Goal: Obtain resource: Obtain resource

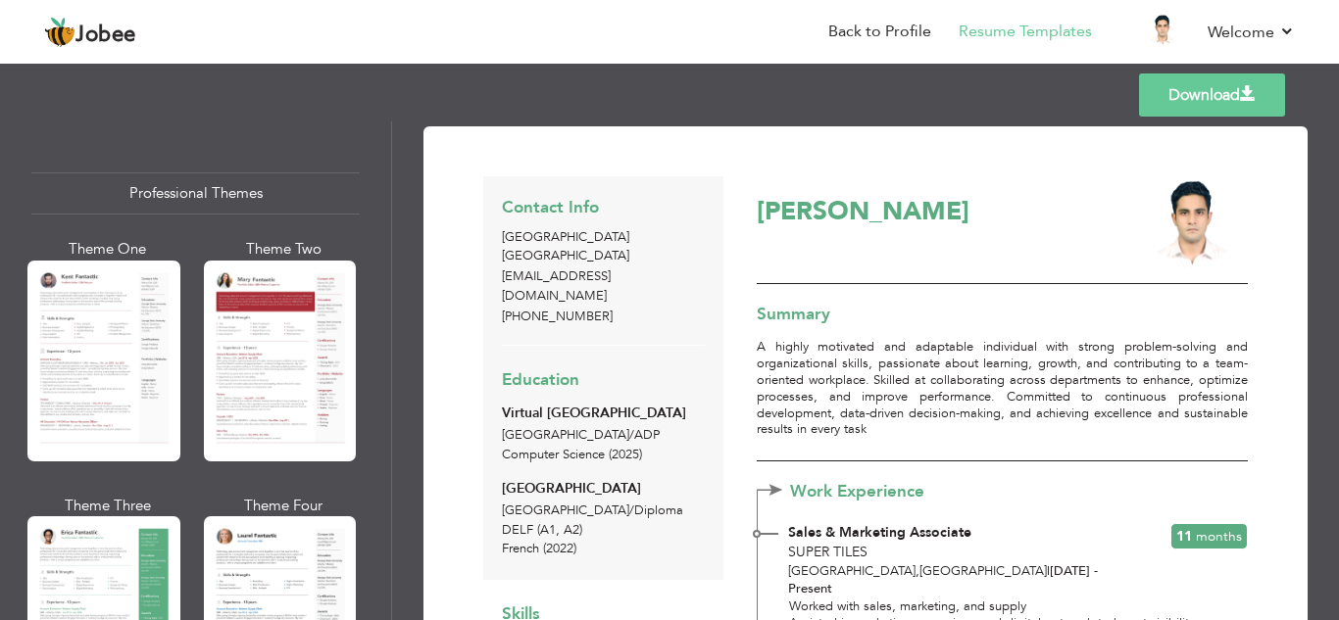
scroll to position [1698, 0]
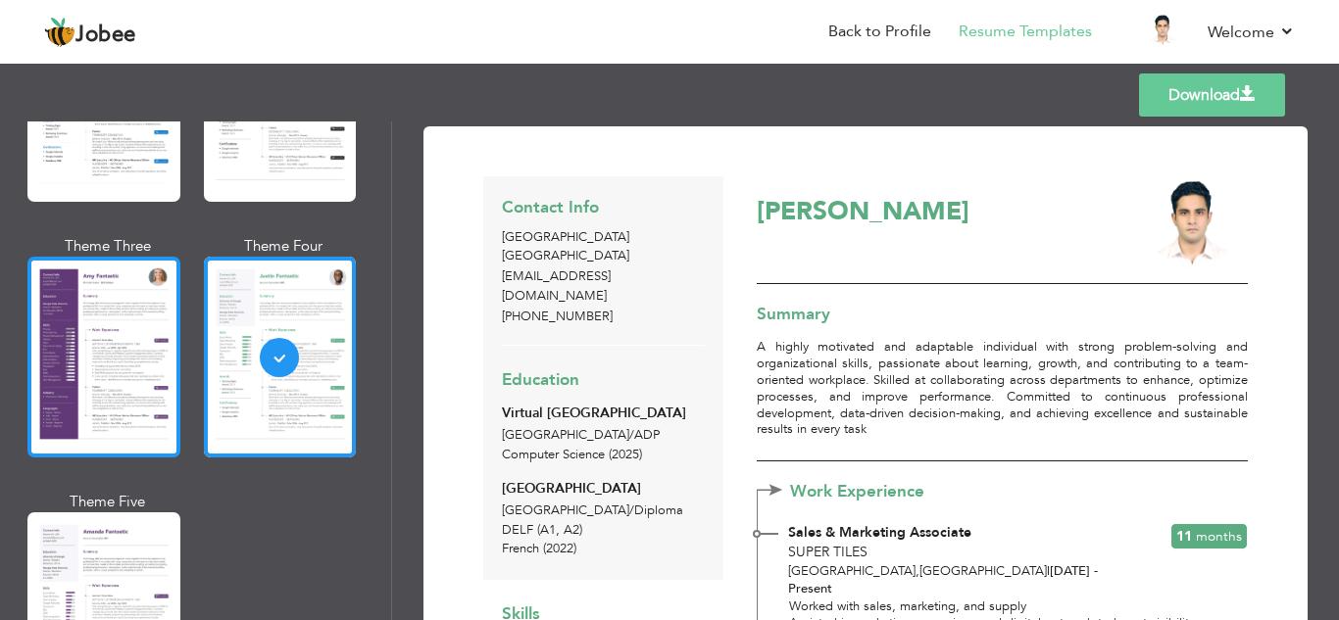
click at [88, 357] on div at bounding box center [103, 357] width 153 height 201
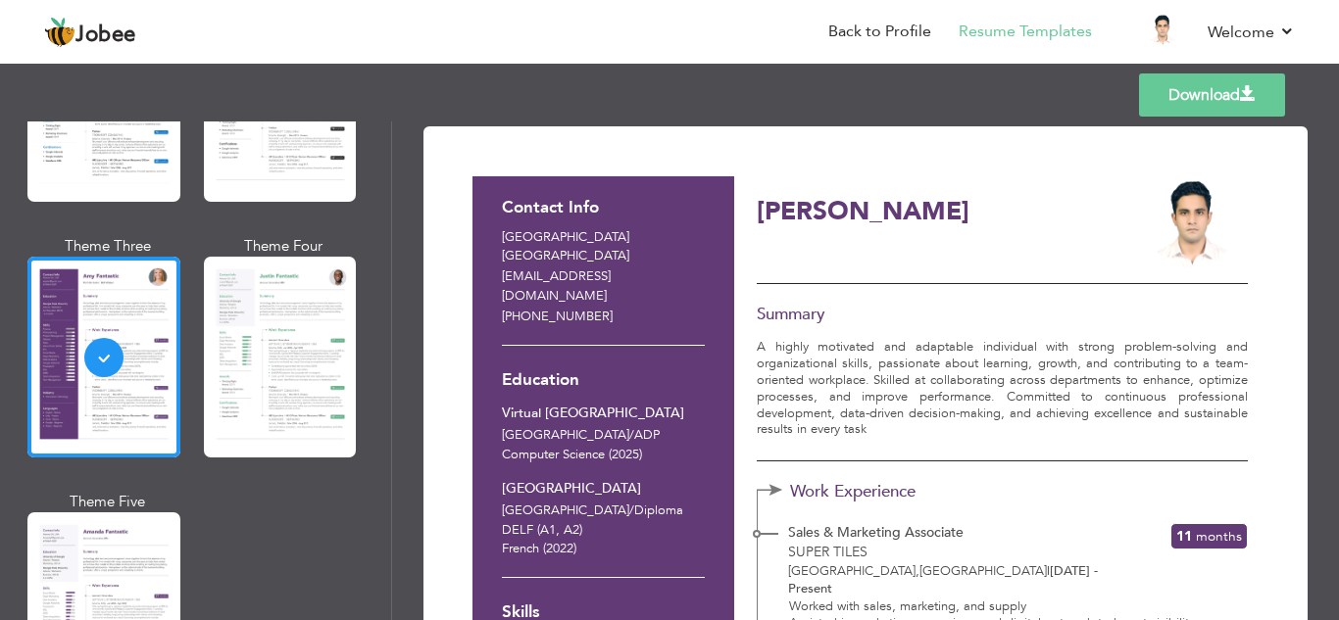
click at [380, 350] on div "Professional Themes Theme One Theme Two Theme Three Theme Six" at bounding box center [195, 371] width 391 height 499
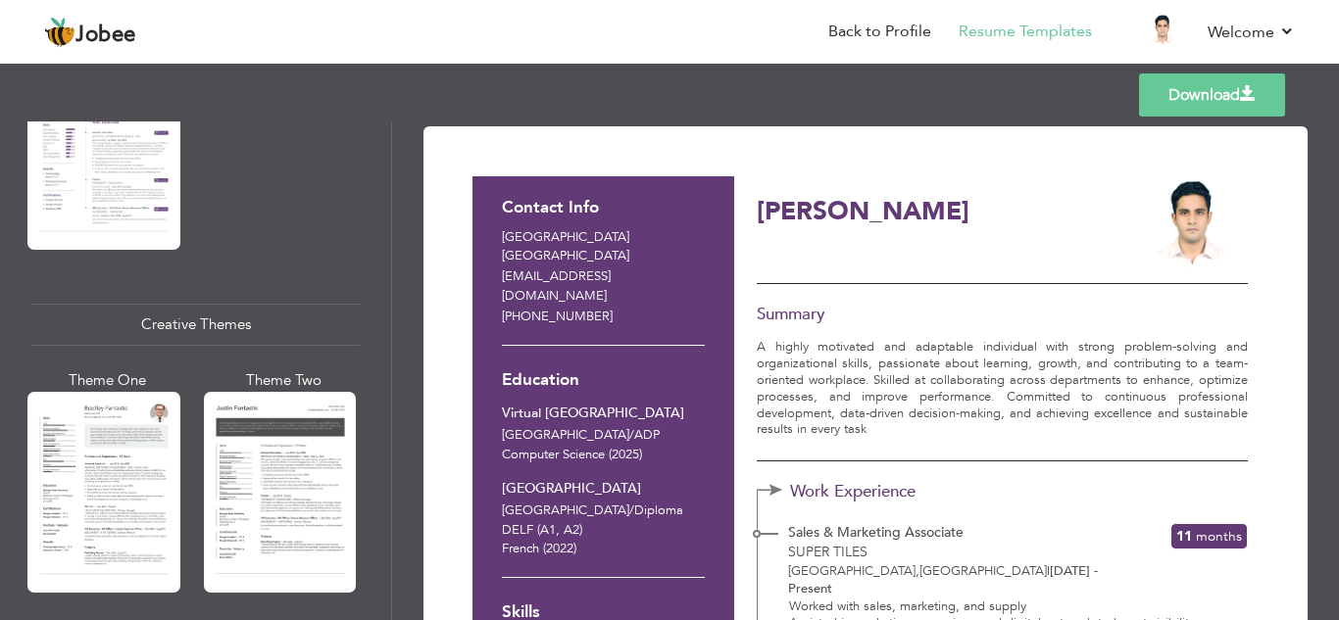
scroll to position [2208, 0]
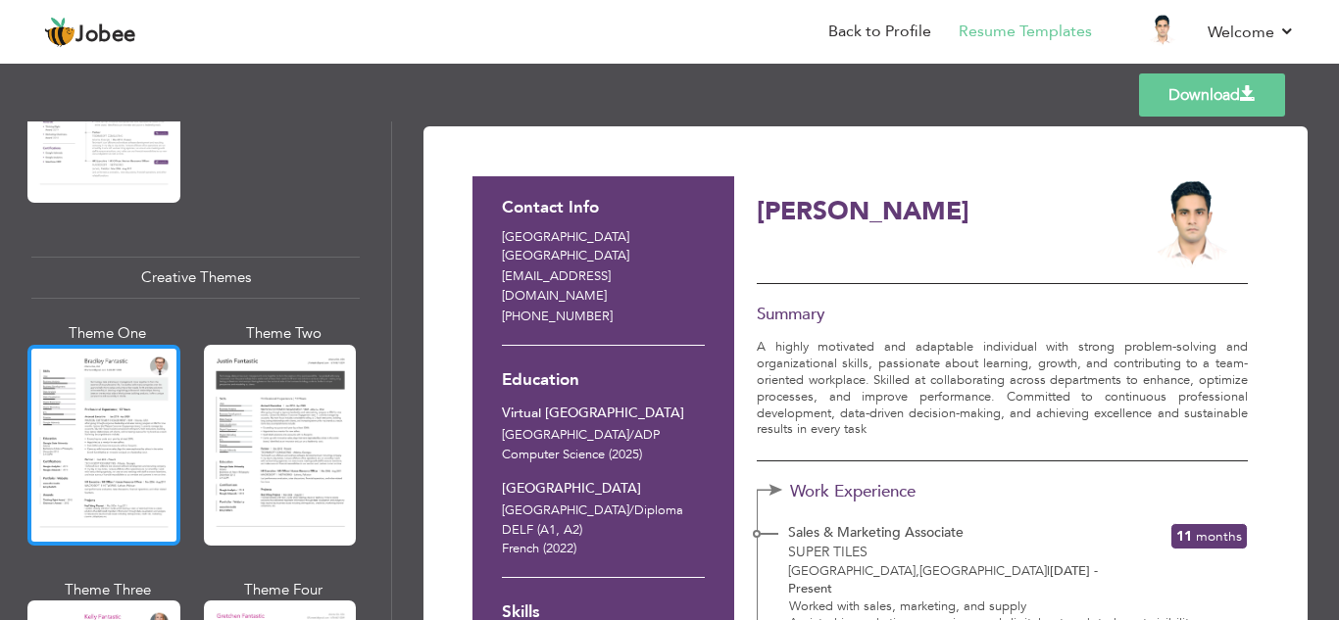
click at [68, 416] on div at bounding box center [103, 445] width 153 height 201
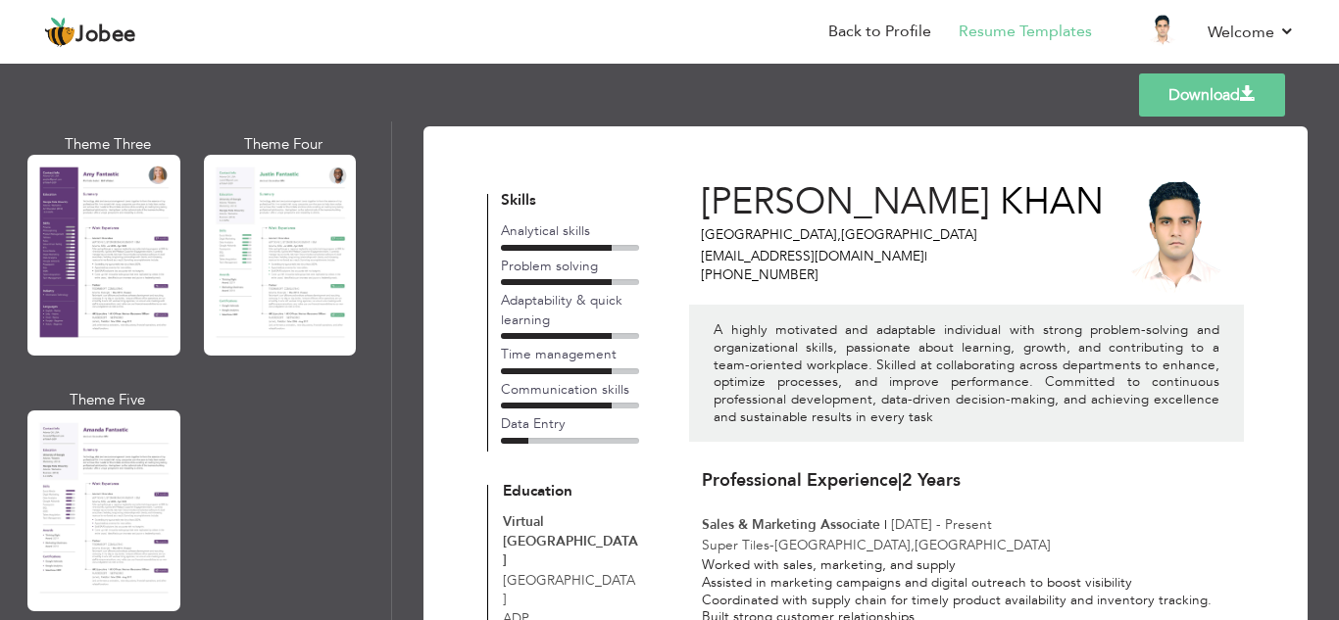
scroll to position [1807, 0]
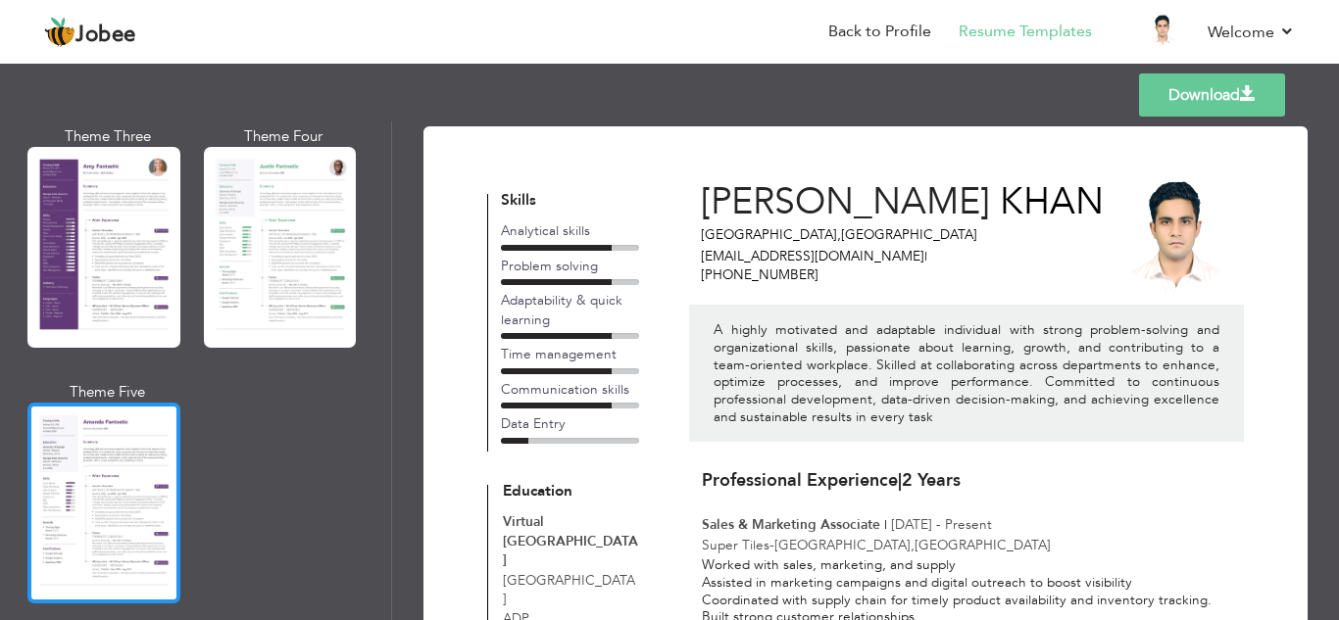
click at [155, 441] on div at bounding box center [103, 503] width 153 height 201
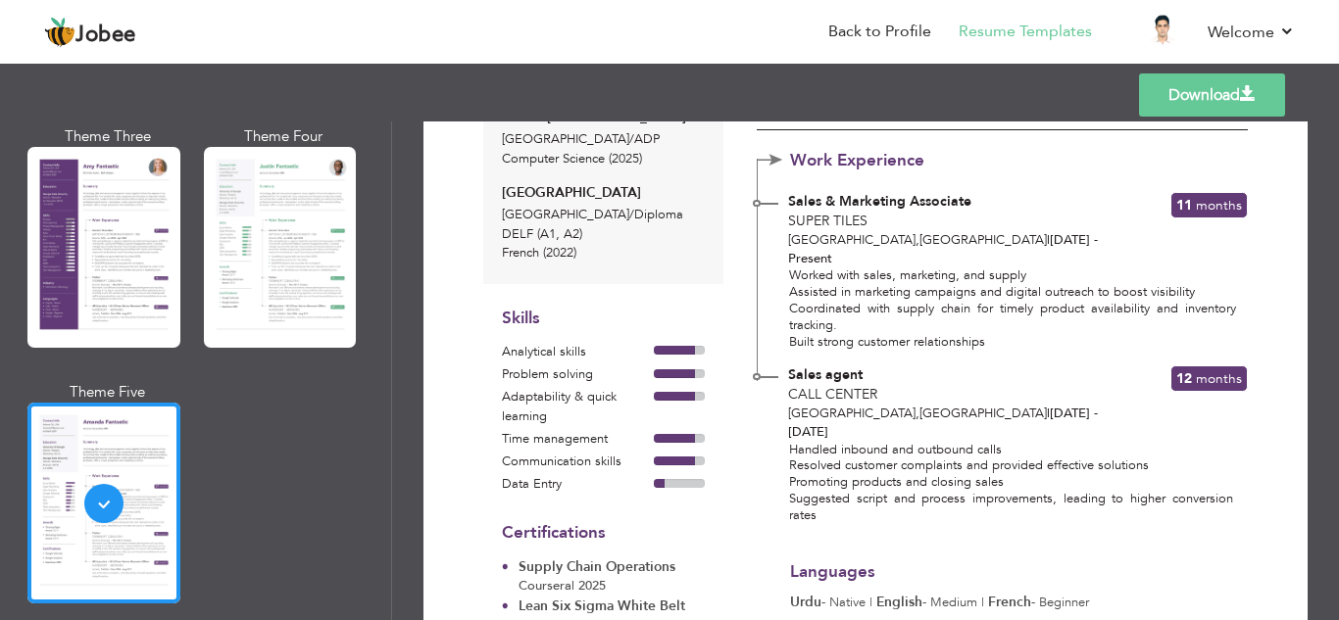
scroll to position [0, 0]
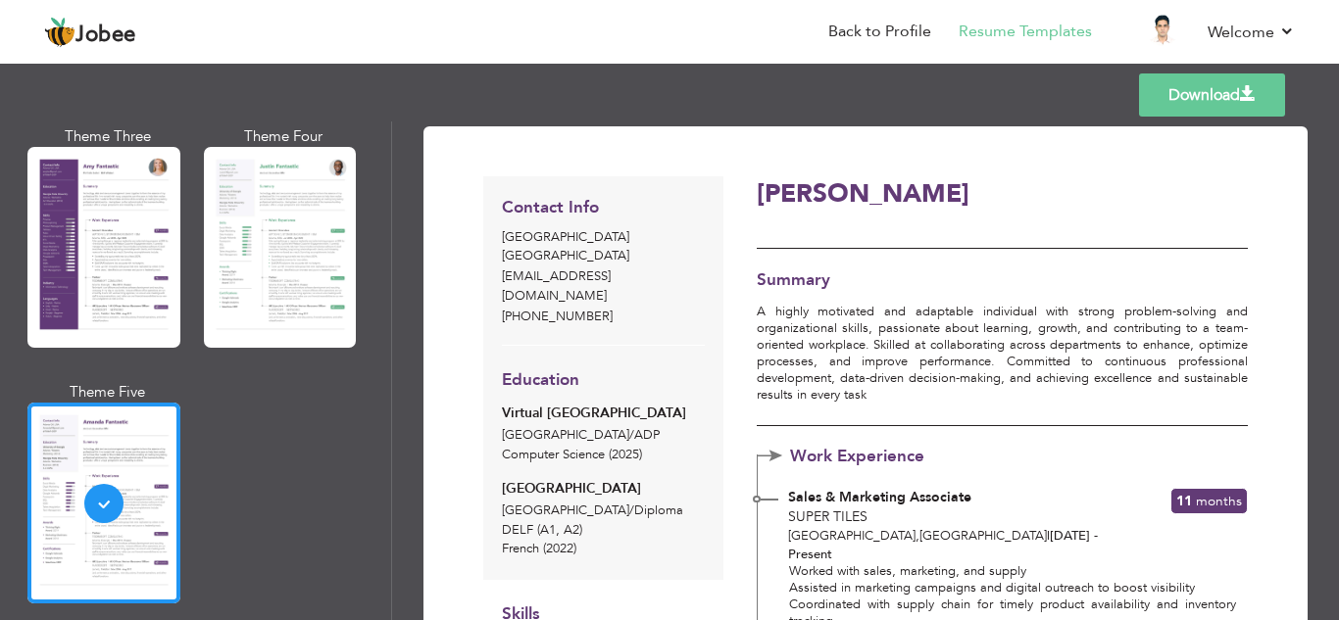
click at [1153, 103] on link "Download" at bounding box center [1212, 95] width 146 height 43
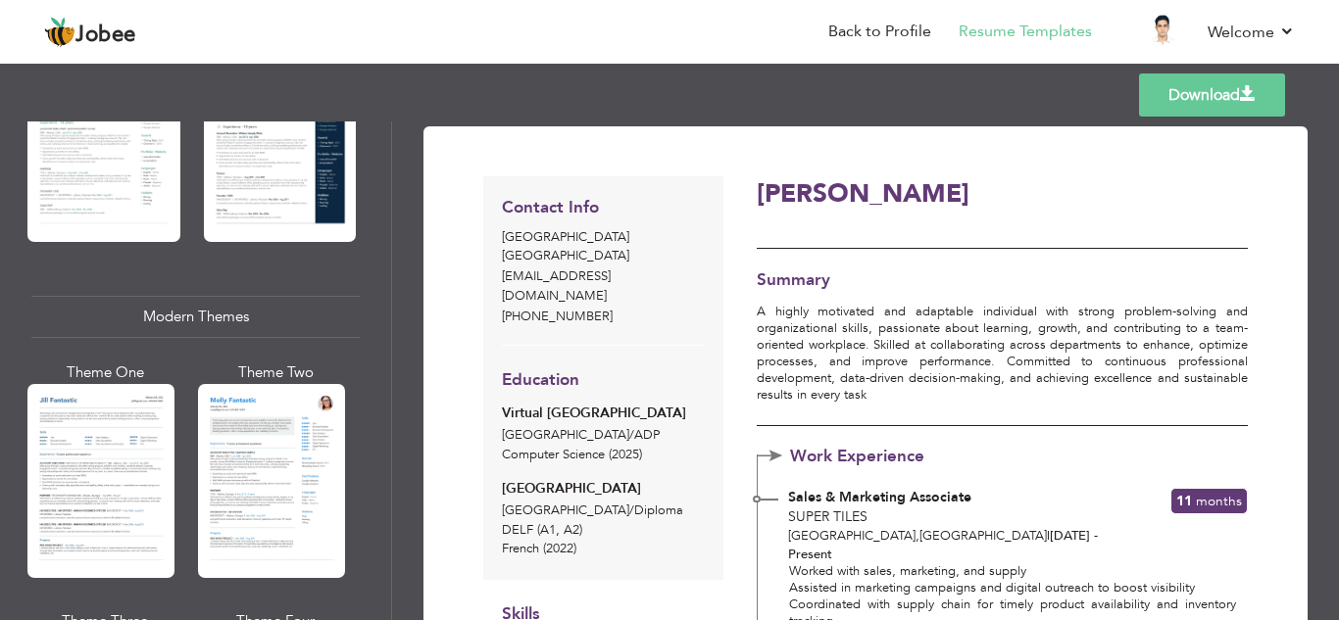
scroll to position [667, 0]
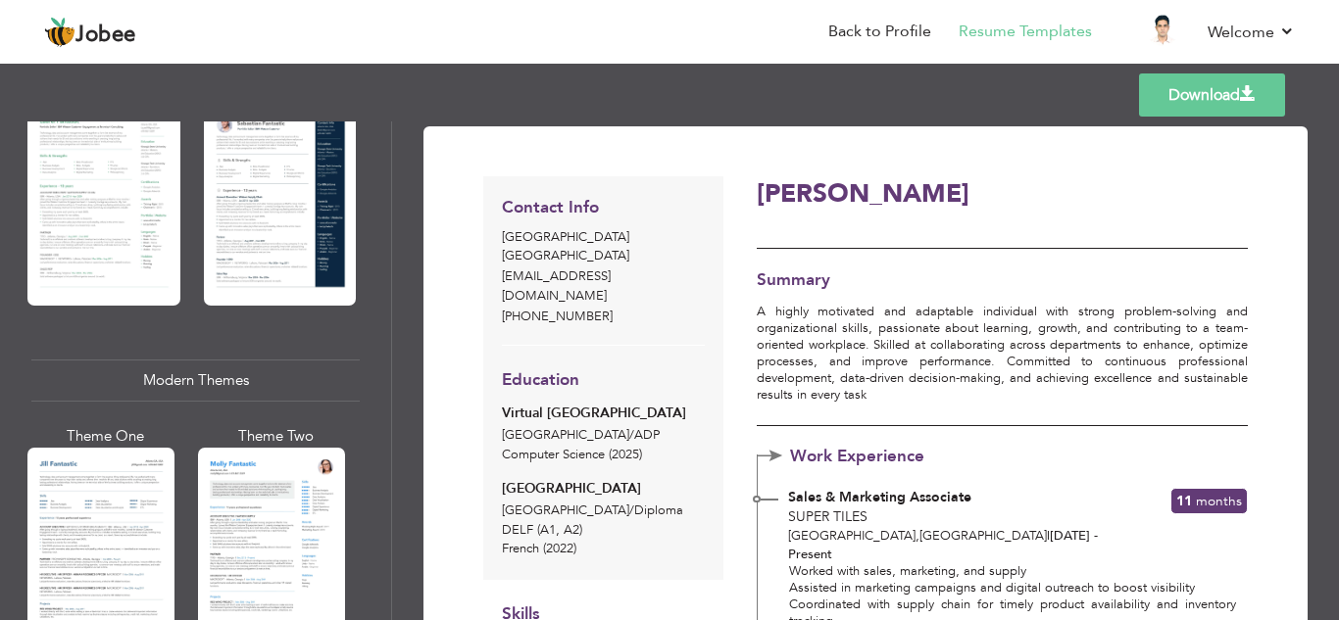
click at [326, 487] on div at bounding box center [271, 545] width 147 height 194
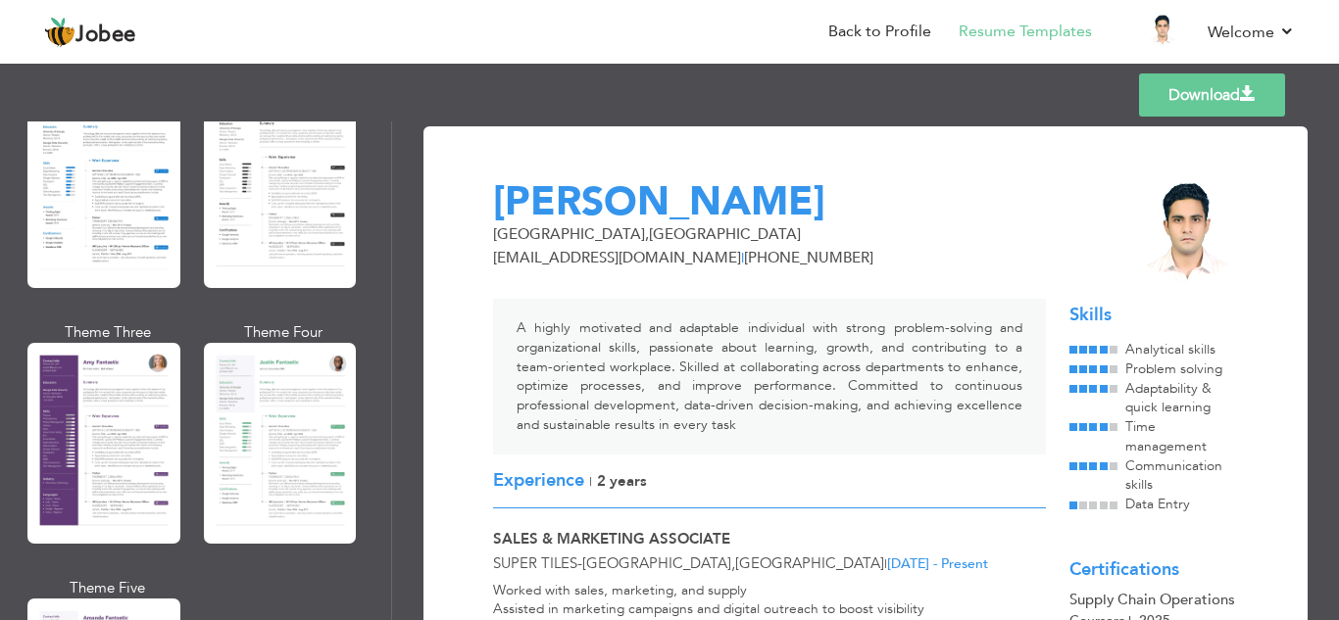
scroll to position [1430, 0]
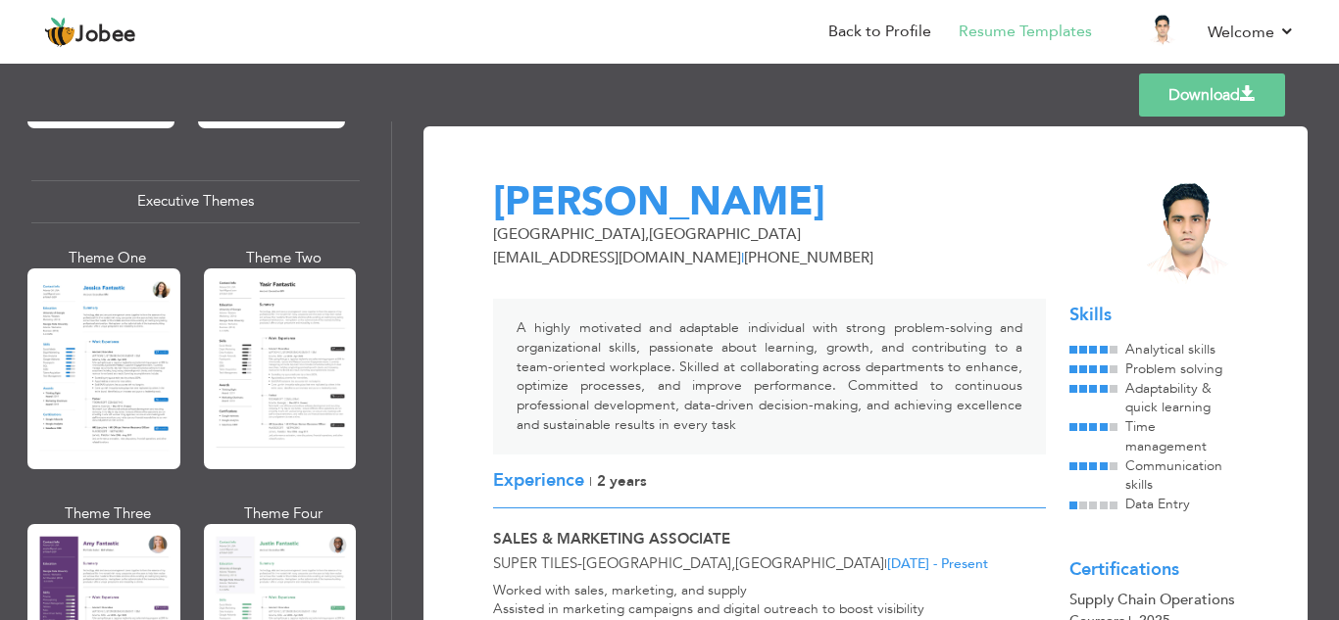
click at [143, 370] on div at bounding box center [103, 369] width 153 height 201
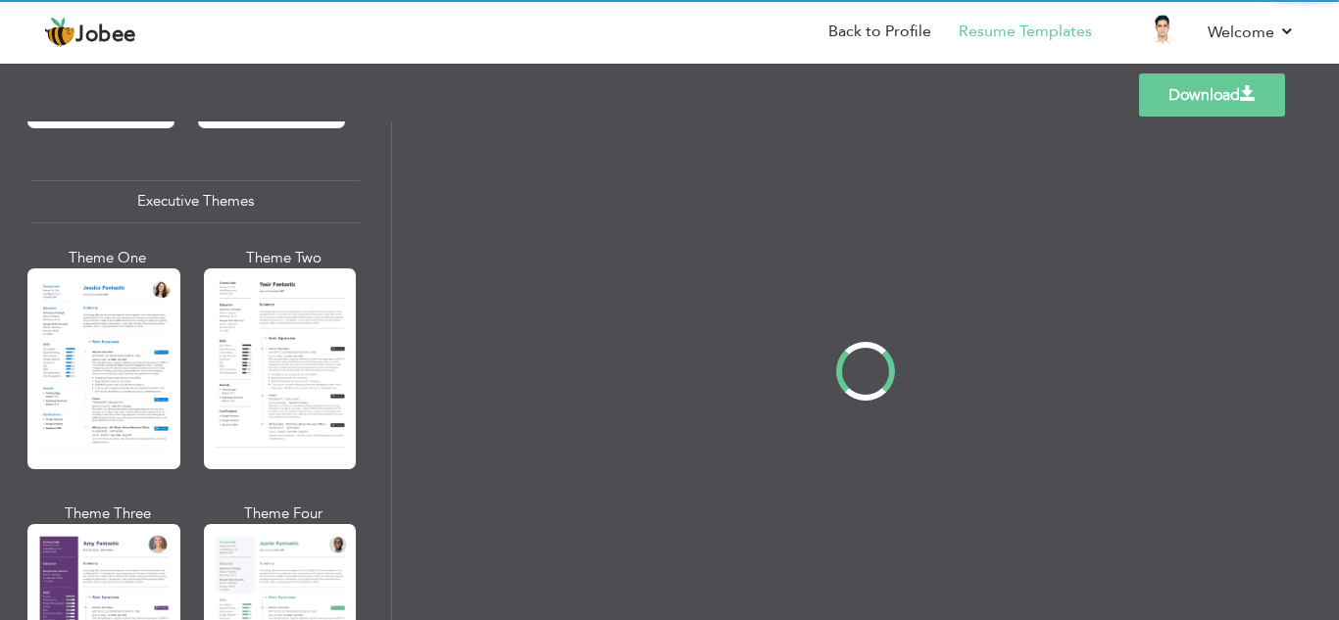
scroll to position [1429, 0]
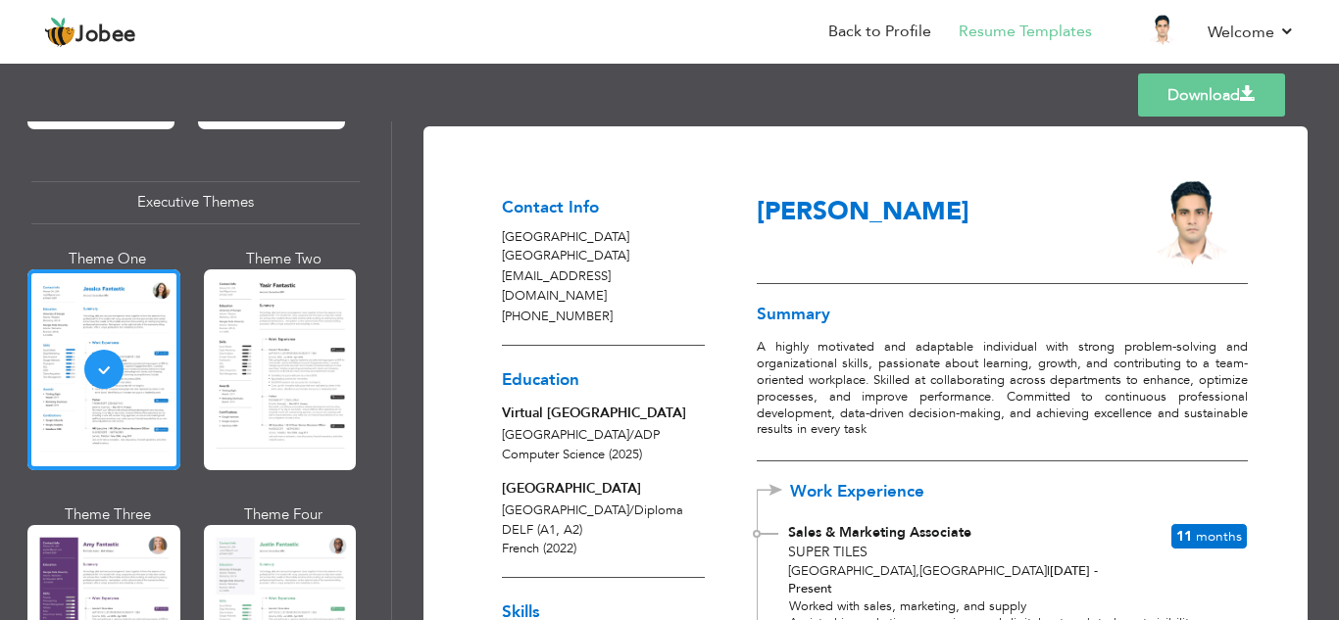
click at [1220, 84] on link "Download" at bounding box center [1211, 95] width 147 height 43
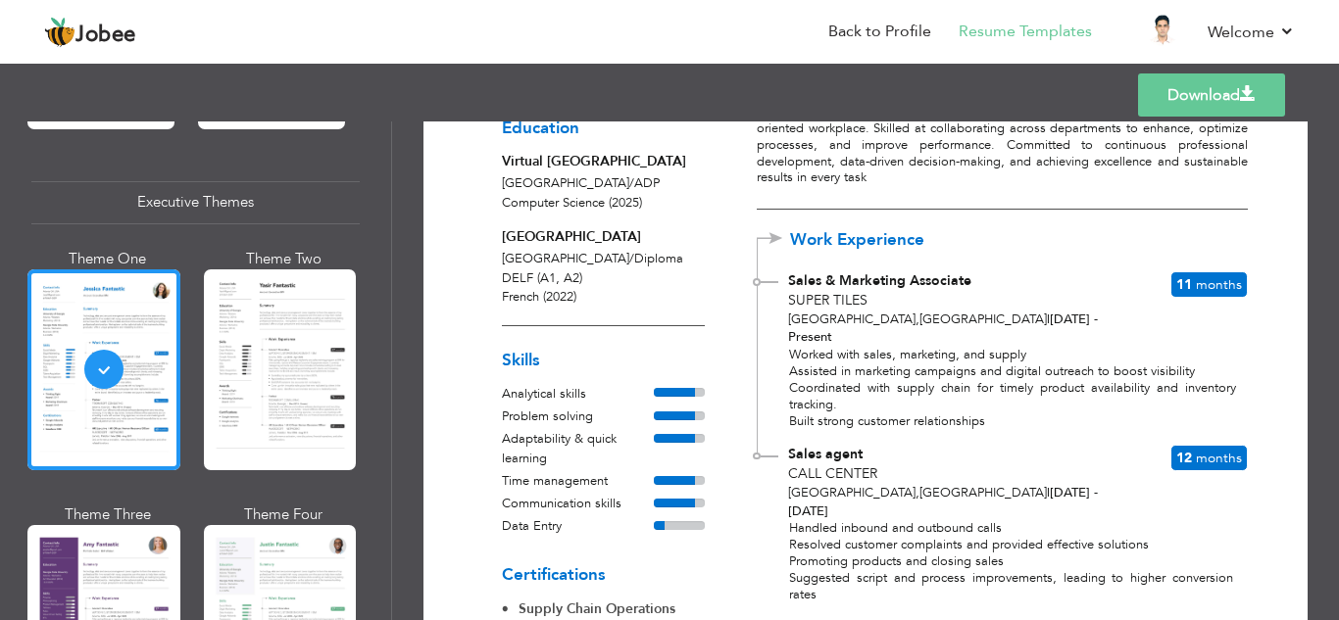
scroll to position [0, 0]
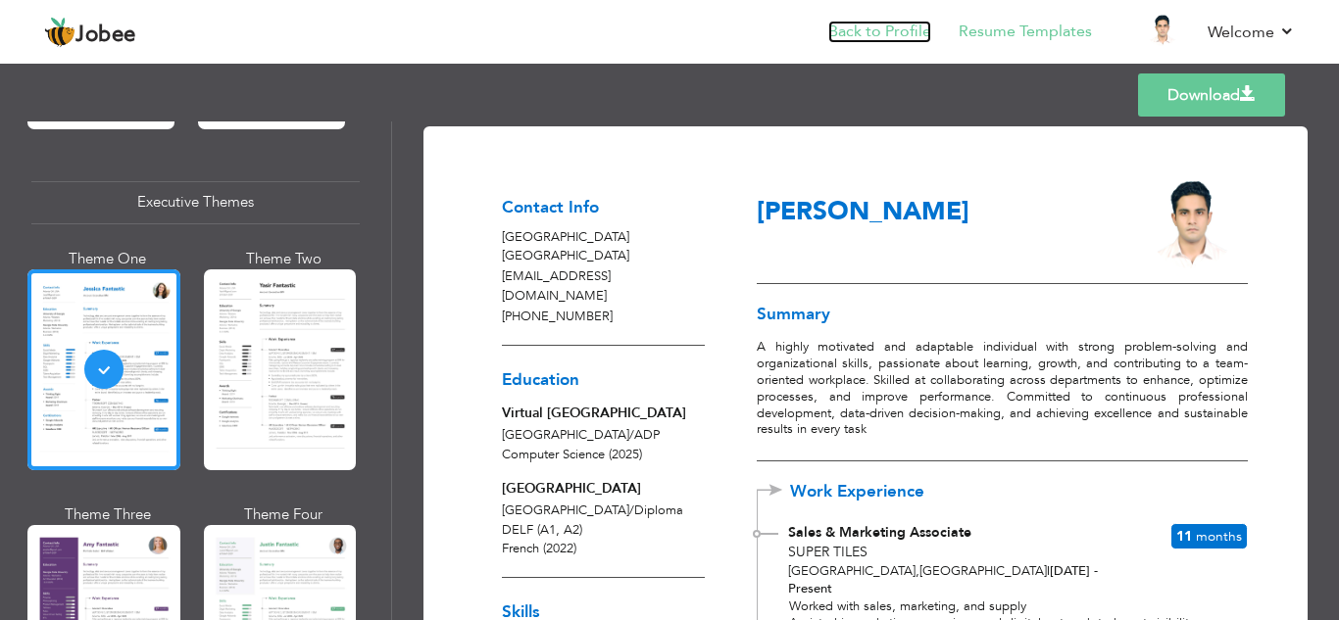
click at [911, 41] on link "Back to Profile" at bounding box center [879, 32] width 103 height 23
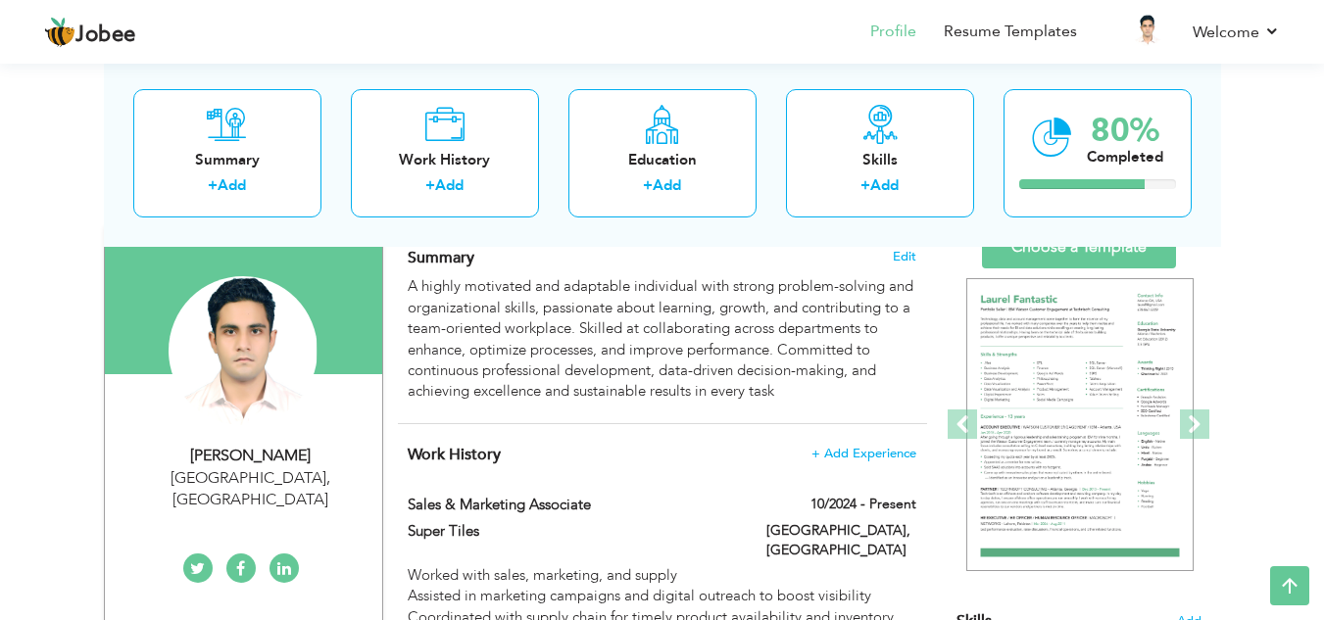
scroll to position [80, 0]
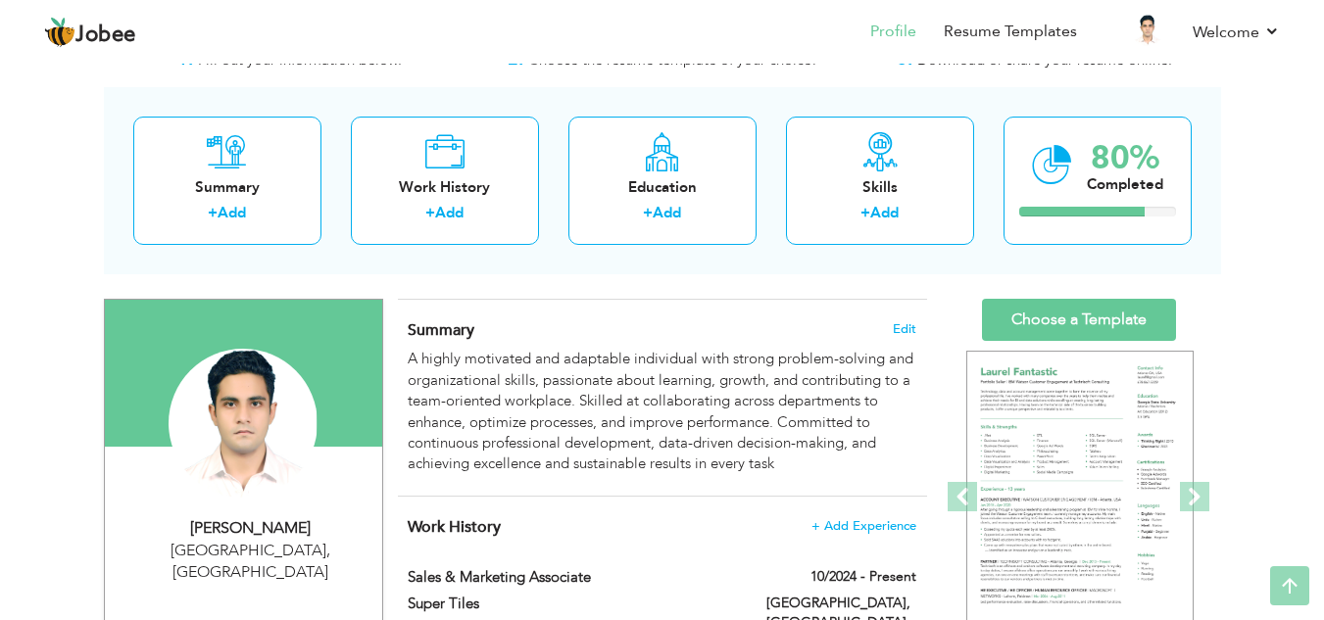
scroll to position [50, 0]
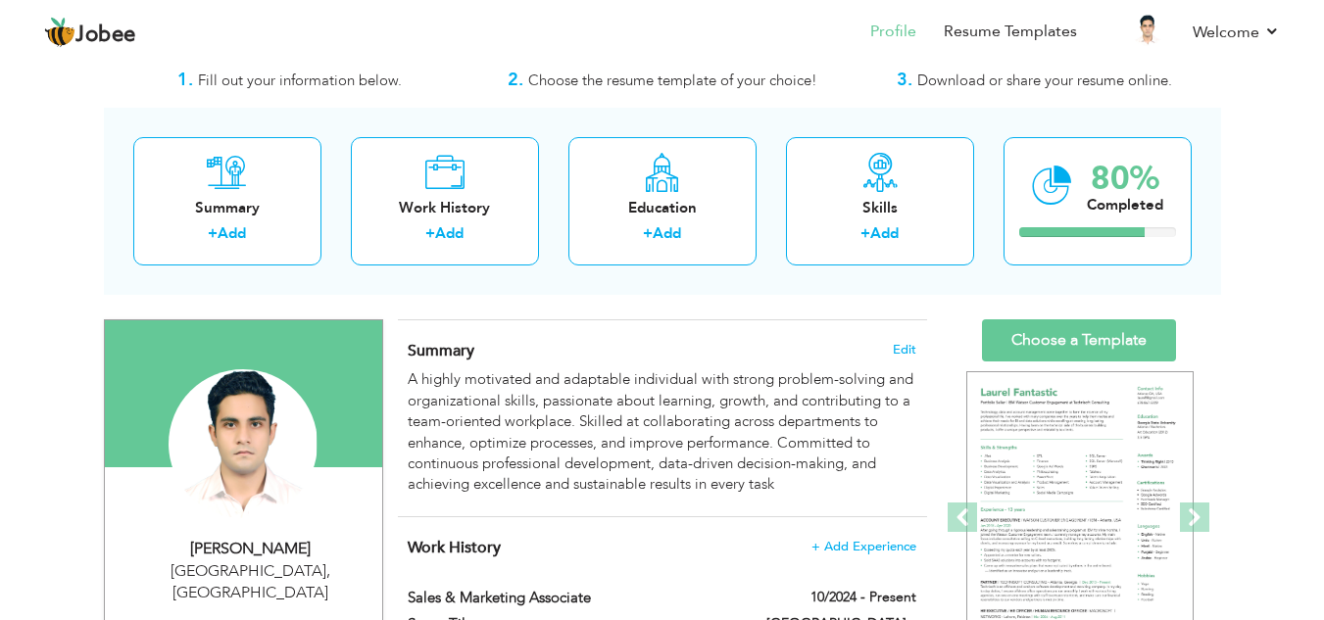
click at [1281, 45] on div "Jobee Profile Resume Templates Resume Templates Cover Letters About My Resume W…" at bounding box center [661, 33] width 1265 height 53
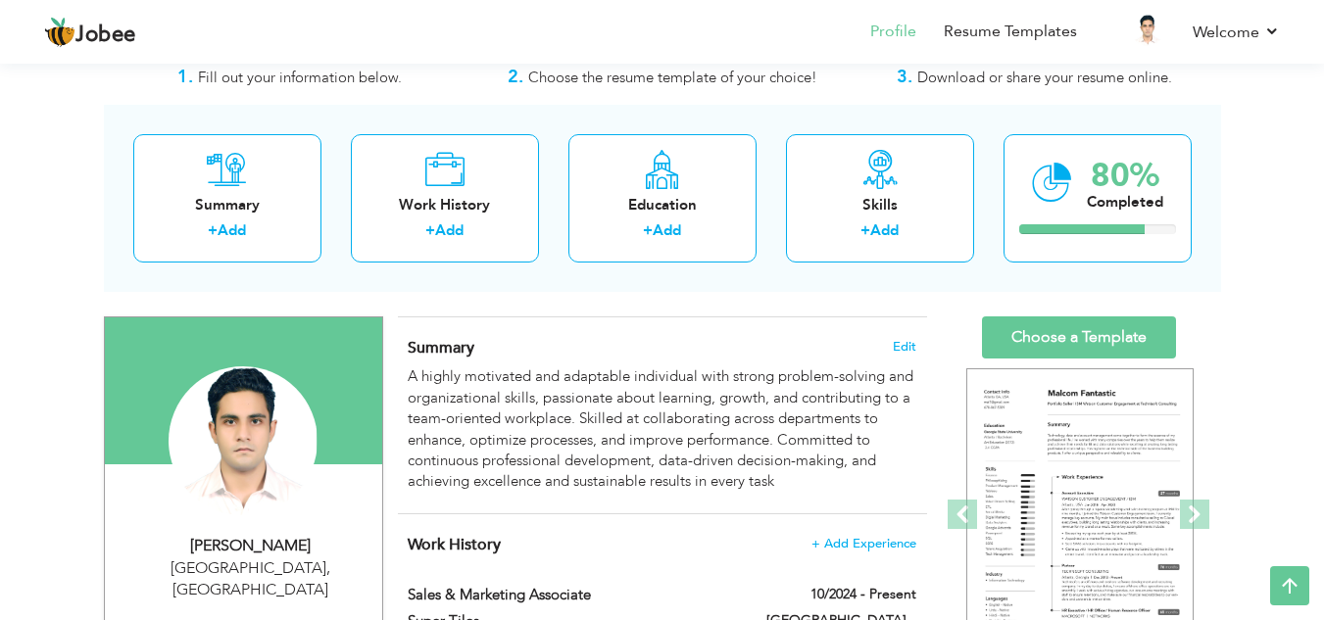
scroll to position [0, 0]
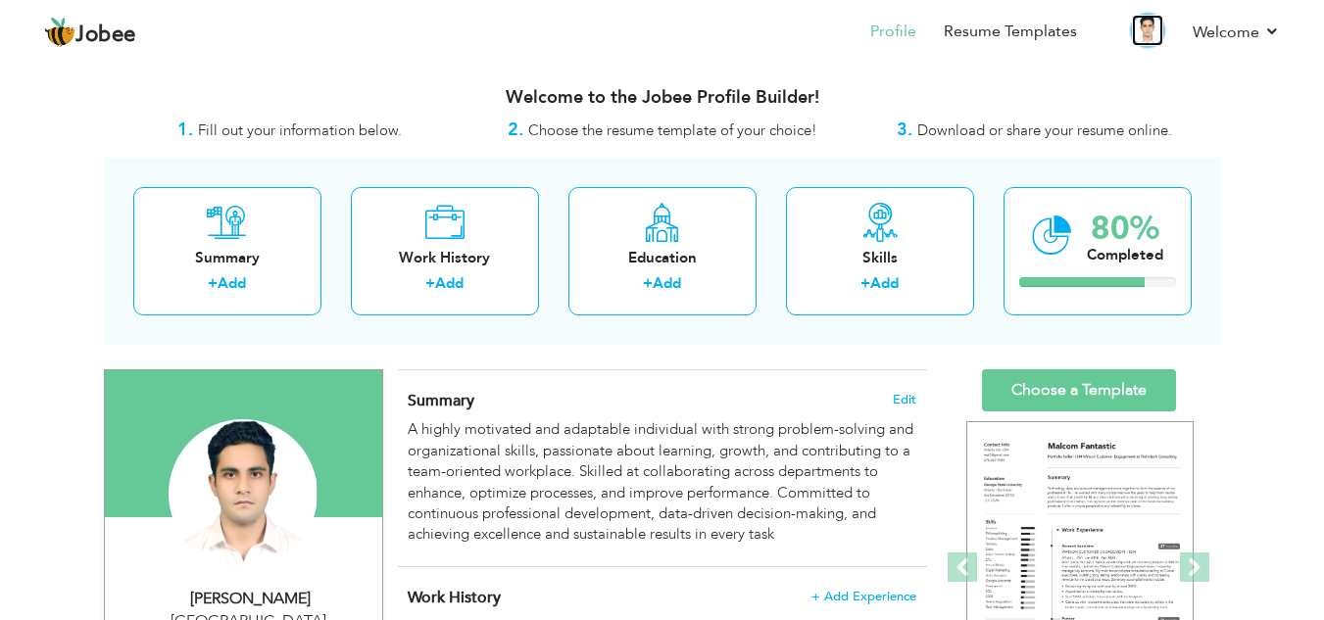
click at [1162, 25] on img at bounding box center [1147, 30] width 31 height 31
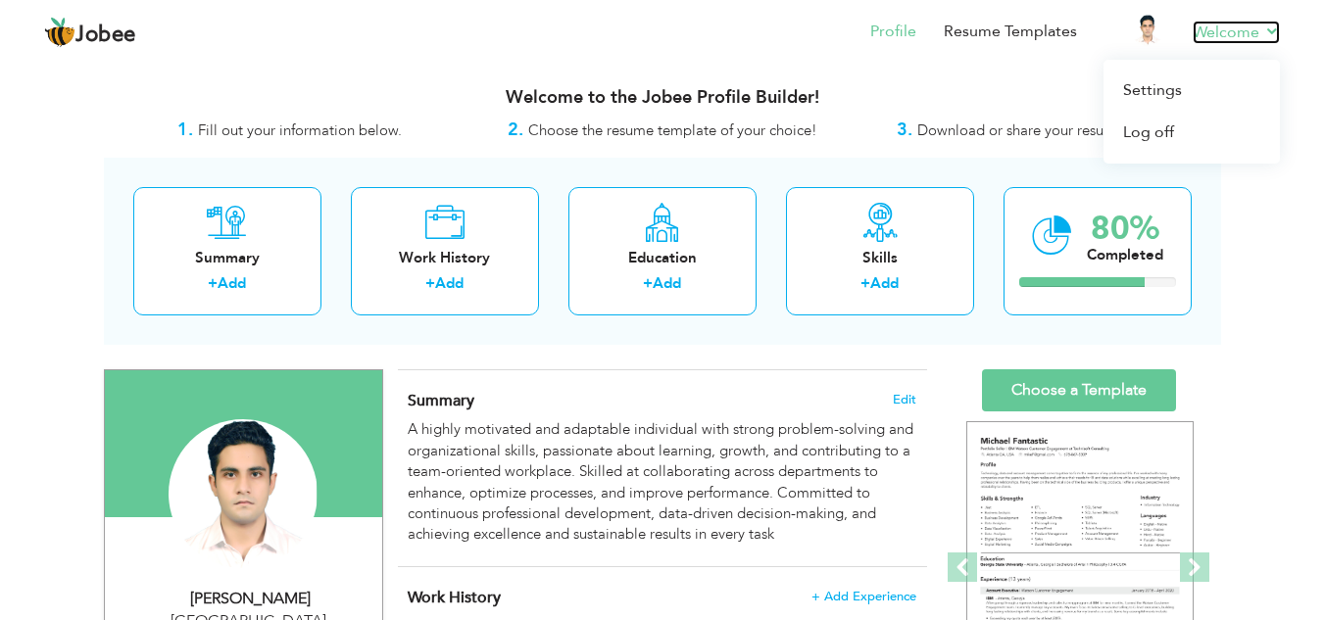
click at [1207, 40] on link "Welcome" at bounding box center [1236, 33] width 87 height 24
click at [1247, 26] on link "Welcome" at bounding box center [1236, 33] width 87 height 24
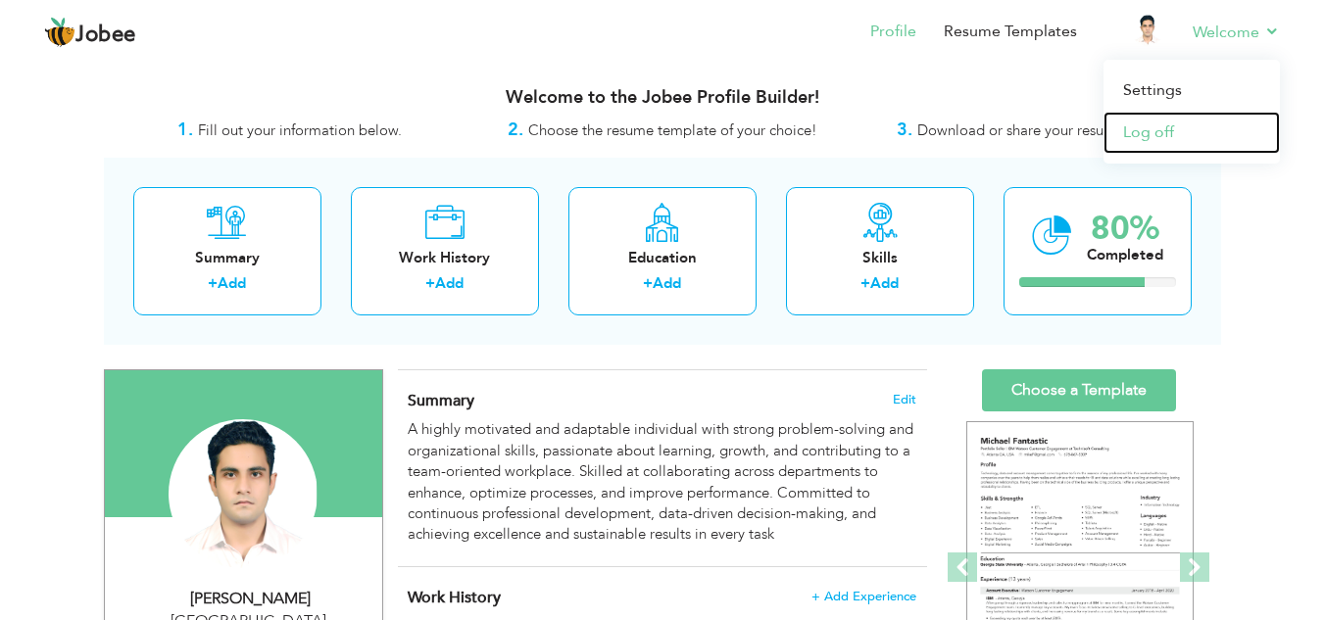
click at [1216, 149] on link "Log off" at bounding box center [1192, 133] width 176 height 42
